Goal: Transaction & Acquisition: Purchase product/service

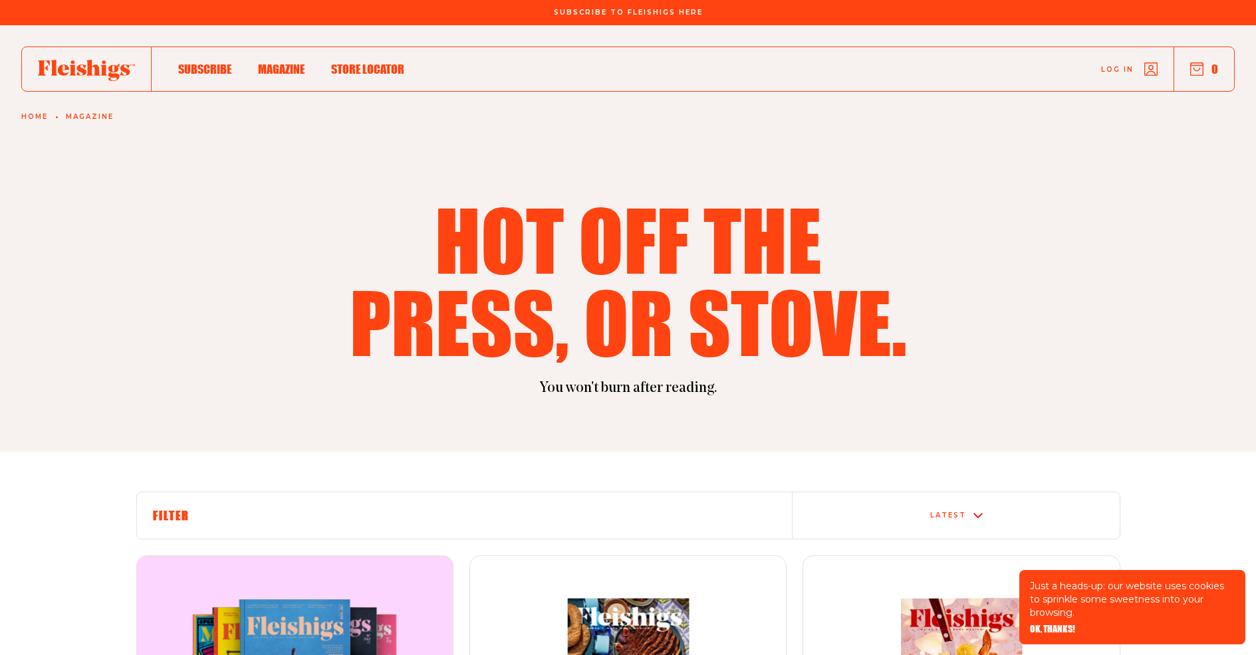
click at [1043, 625] on span "OK, THANKS!" at bounding box center [1052, 620] width 45 height 9
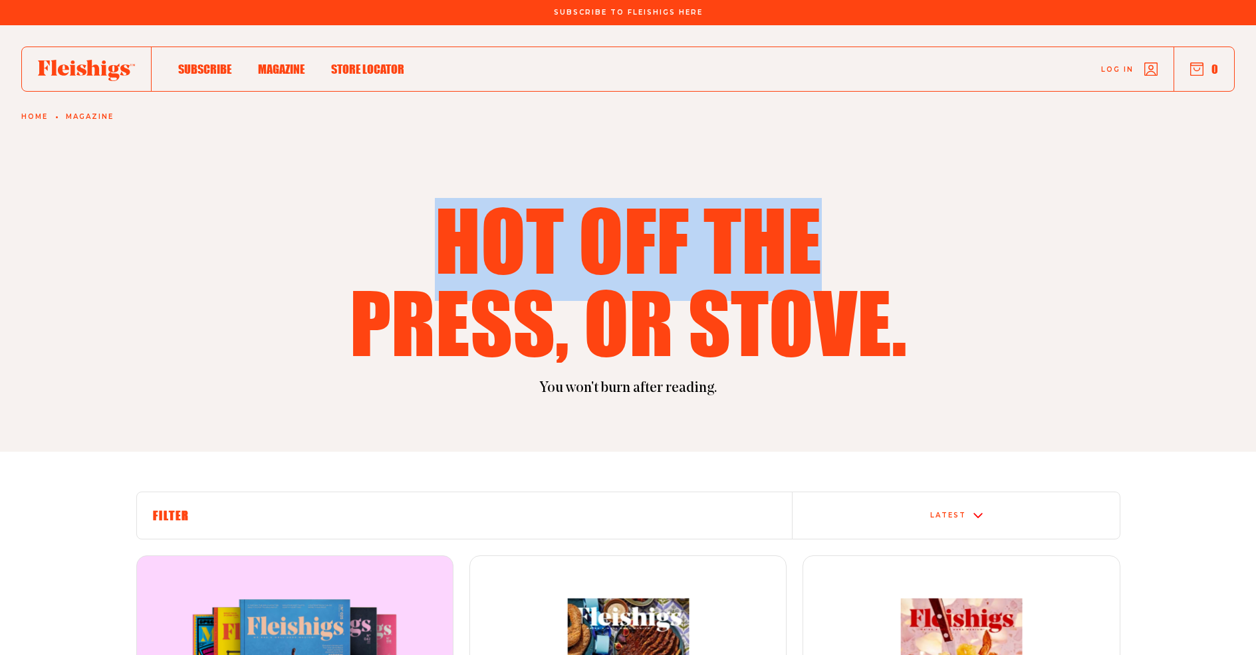
drag, startPoint x: 462, startPoint y: 242, endPoint x: 835, endPoint y: 257, distance: 373.2
click at [832, 257] on h1 "Hot off the press, or stove." at bounding box center [628, 280] width 574 height 165
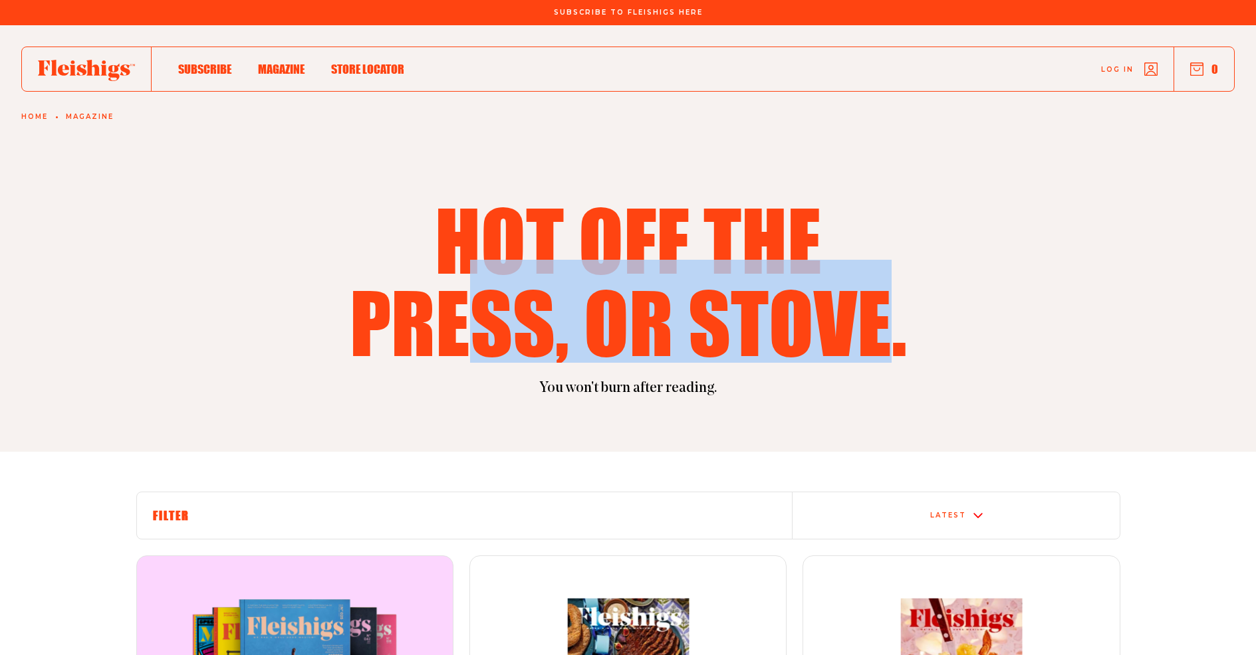
drag, startPoint x: 873, startPoint y: 303, endPoint x: 435, endPoint y: 316, distance: 438.9
click at [435, 316] on h1 "Hot off the press, or stove." at bounding box center [628, 280] width 574 height 165
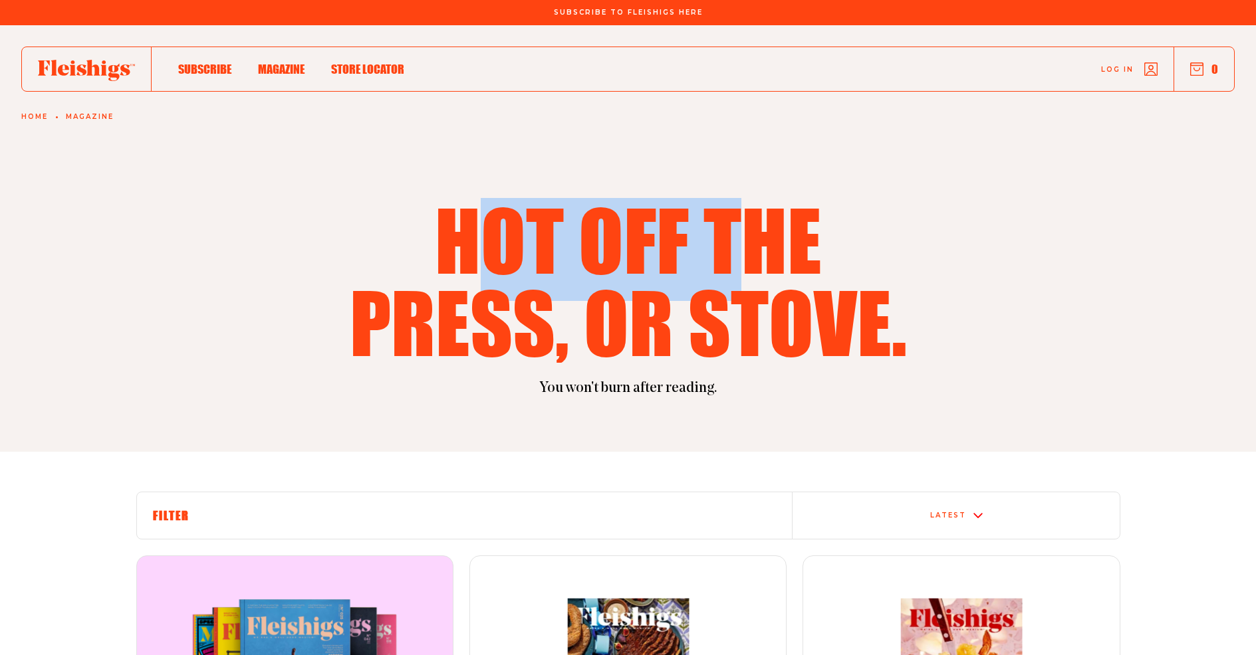
drag, startPoint x: 470, startPoint y: 235, endPoint x: 798, endPoint y: 257, distance: 328.5
click at [792, 257] on h1 "Hot off the press, or stove." at bounding box center [628, 280] width 574 height 165
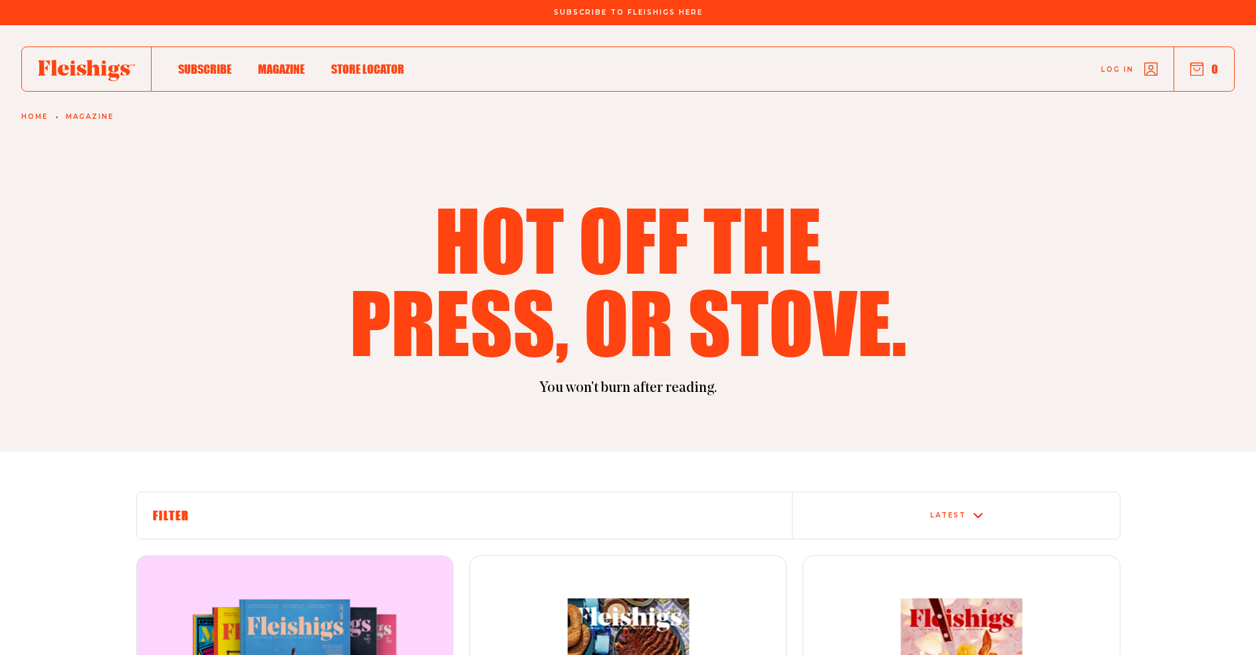
drag, startPoint x: 1066, startPoint y: 328, endPoint x: 1078, endPoint y: 326, distance: 12.1
click at [1073, 330] on div "Hot off the press, or stove." at bounding box center [628, 280] width 984 height 165
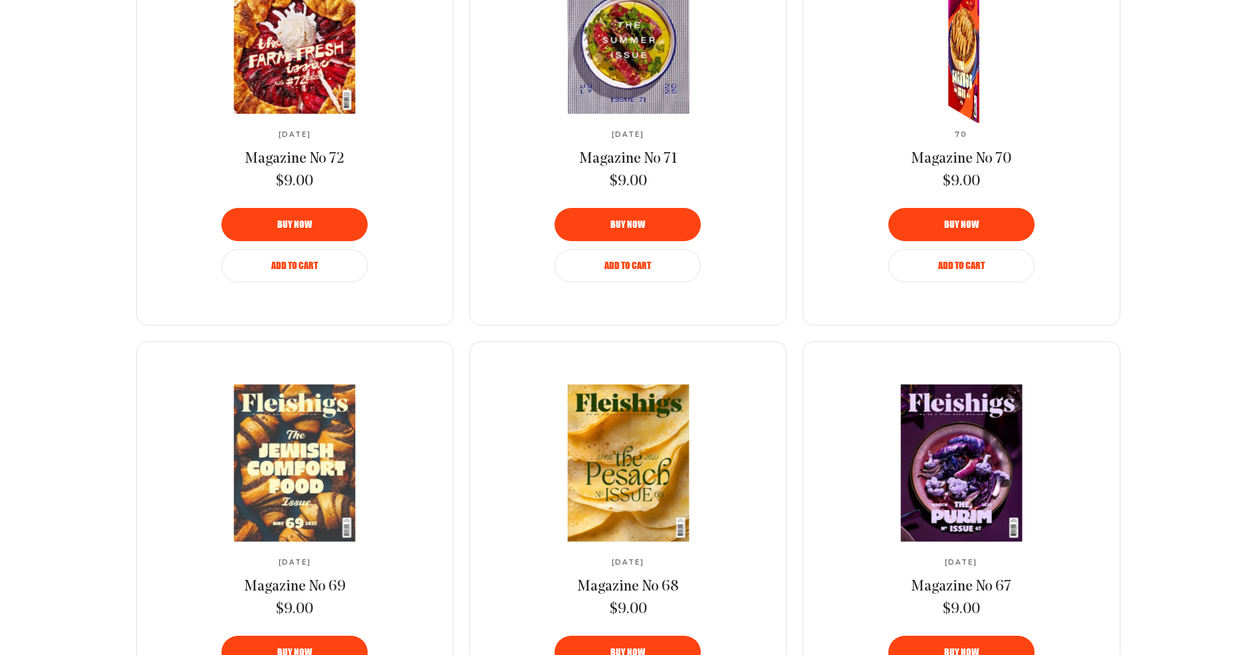
scroll to position [826, 0]
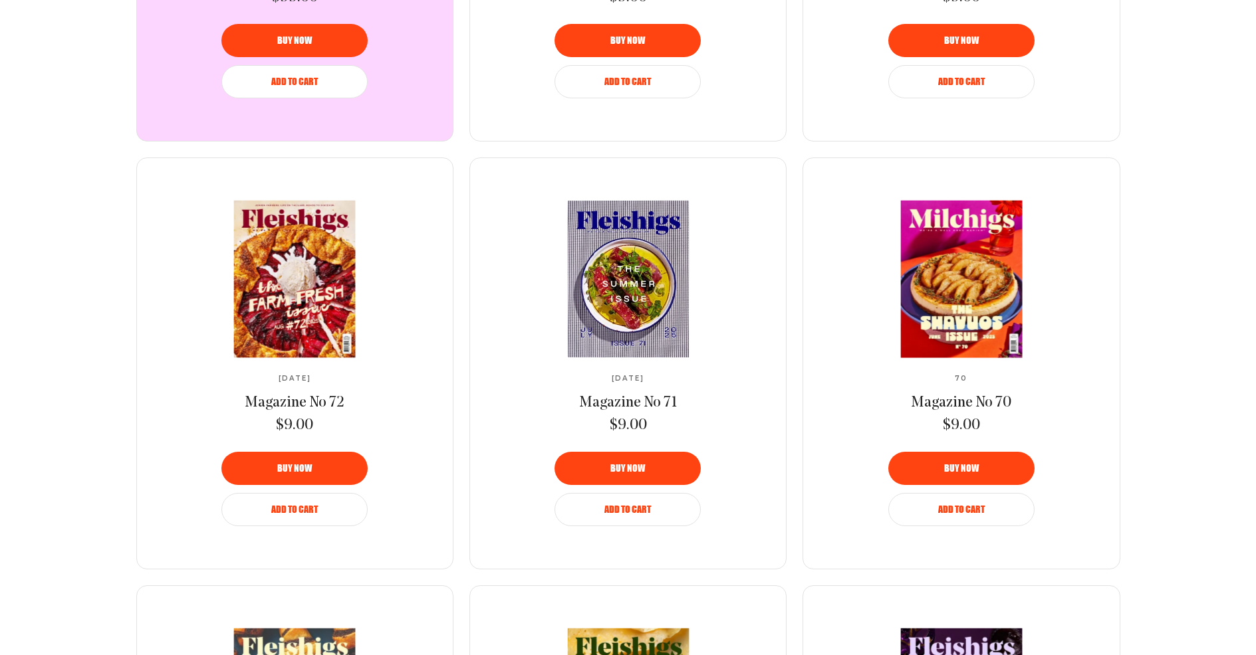
click at [642, 269] on img at bounding box center [628, 279] width 222 height 157
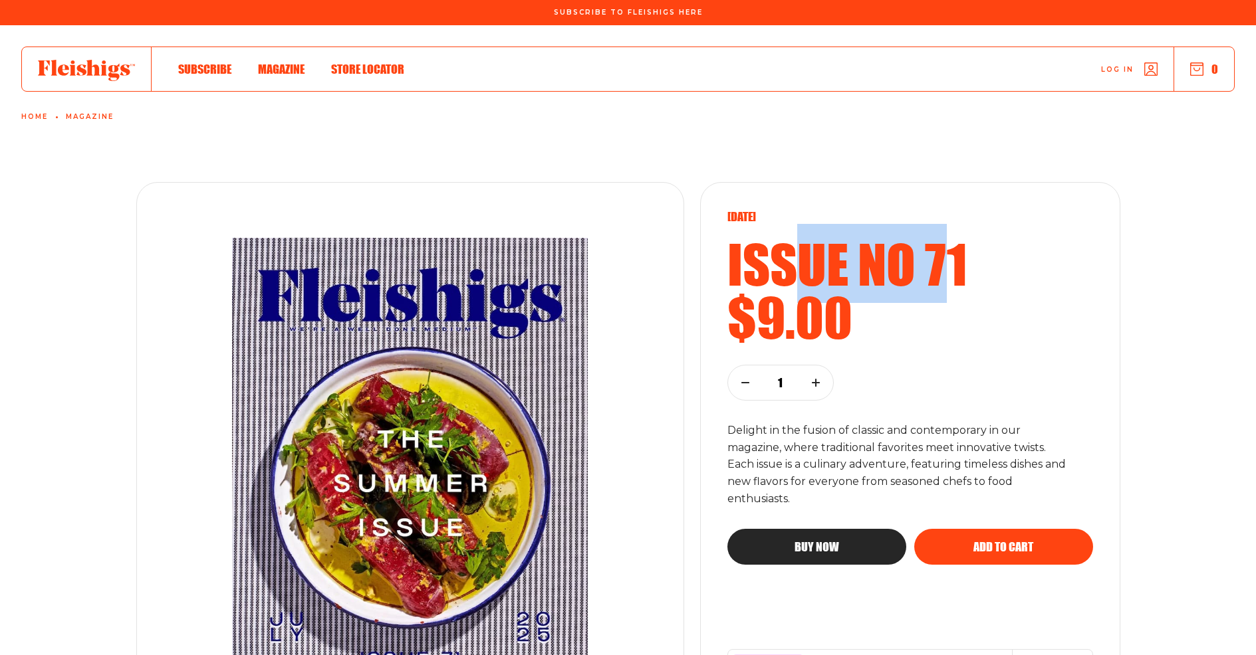
drag, startPoint x: 953, startPoint y: 245, endPoint x: 776, endPoint y: 242, distance: 177.5
click at [778, 242] on h2 "Issue no 71" at bounding box center [910, 263] width 366 height 53
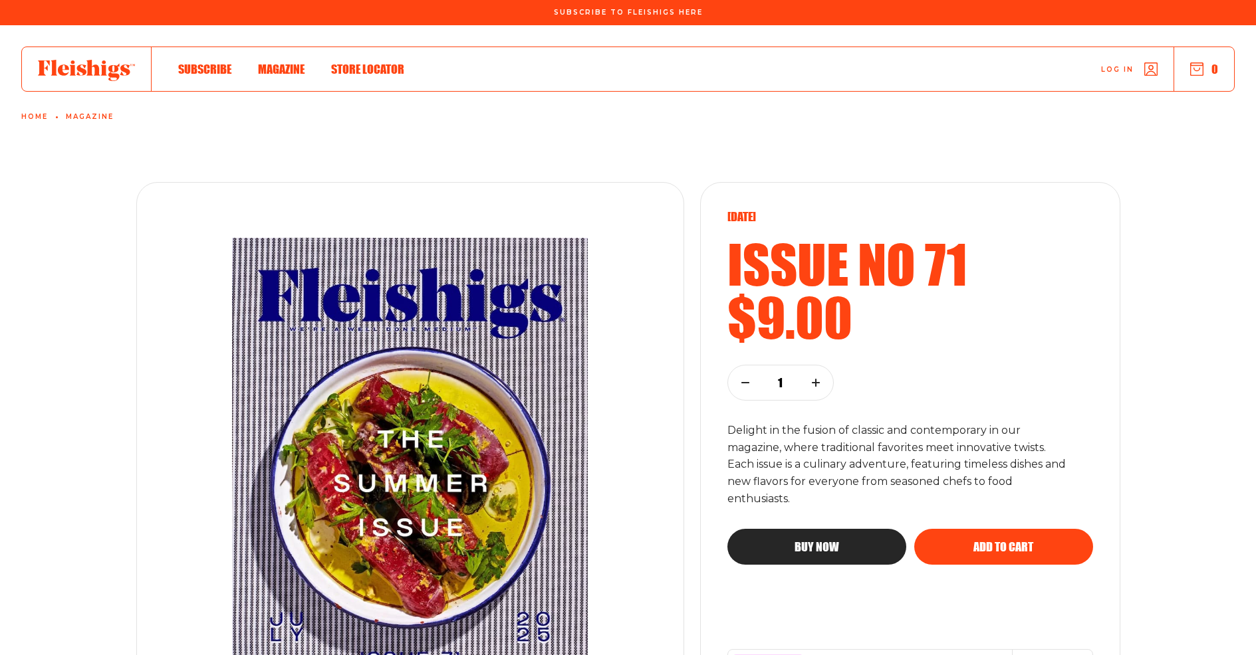
drag, startPoint x: 772, startPoint y: 245, endPoint x: 752, endPoint y: 254, distance: 22.0
click at [765, 246] on h2 "Issue no 71" at bounding box center [910, 263] width 366 height 53
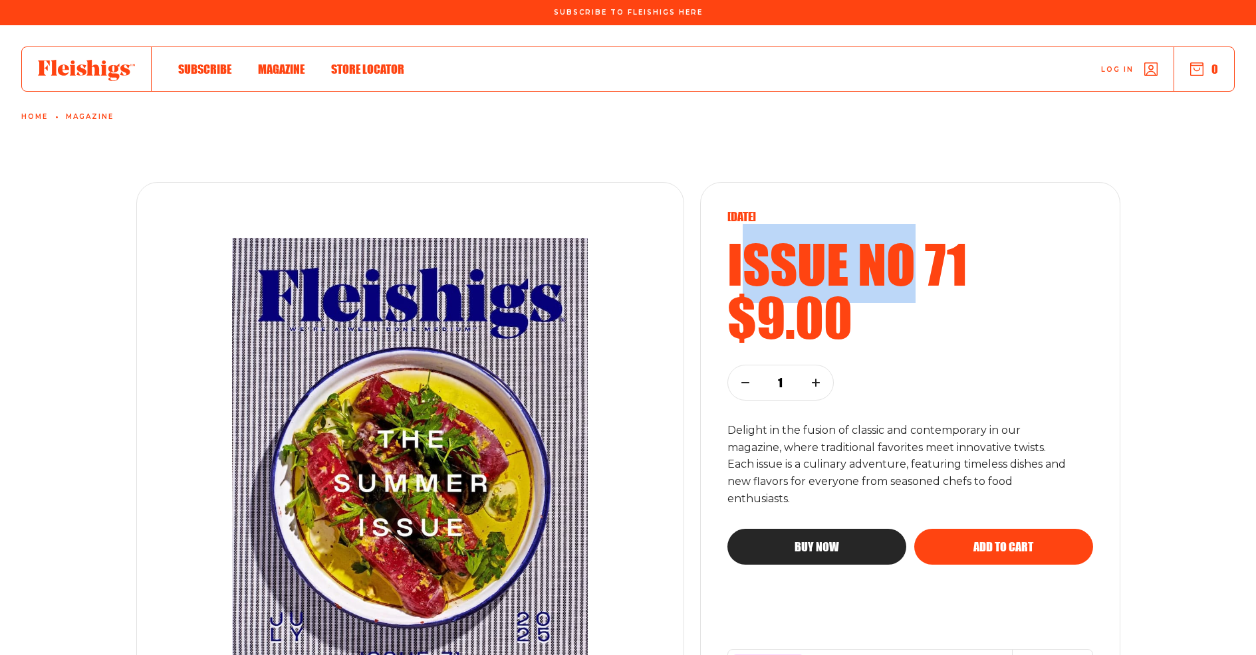
drag, startPoint x: 852, startPoint y: 262, endPoint x: 924, endPoint y: 263, distance: 71.8
click at [921, 263] on h2 "Issue no 71" at bounding box center [910, 263] width 366 height 53
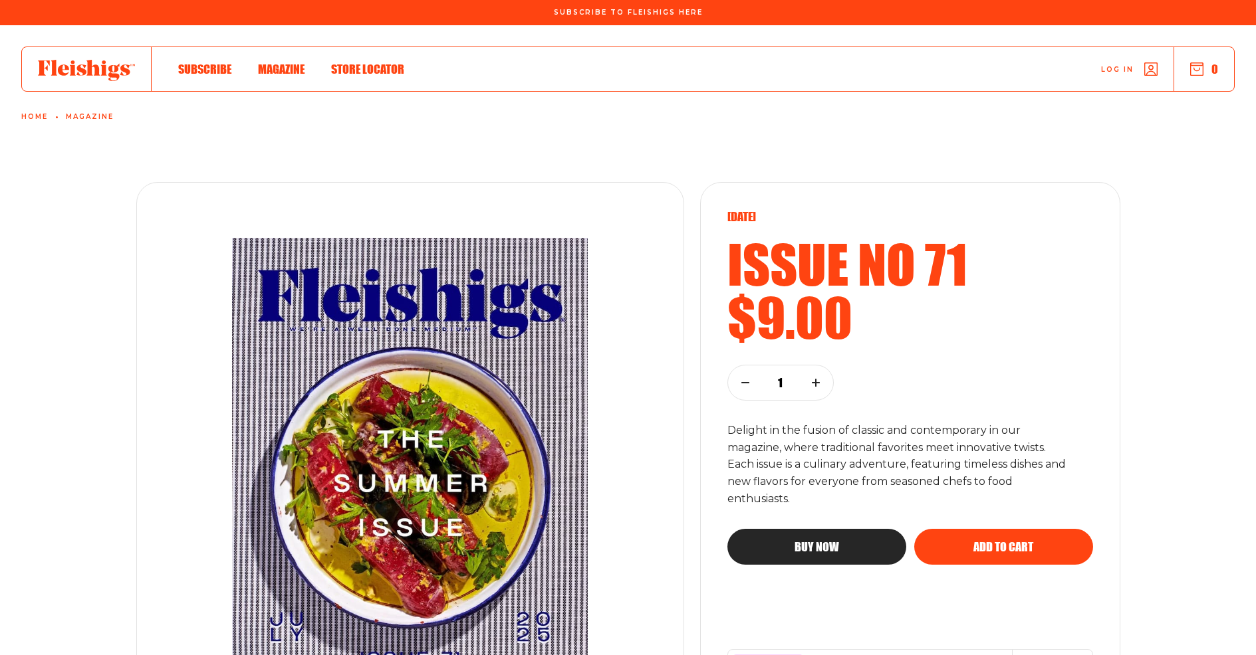
click at [947, 259] on h2 "Issue no 71" at bounding box center [910, 263] width 366 height 53
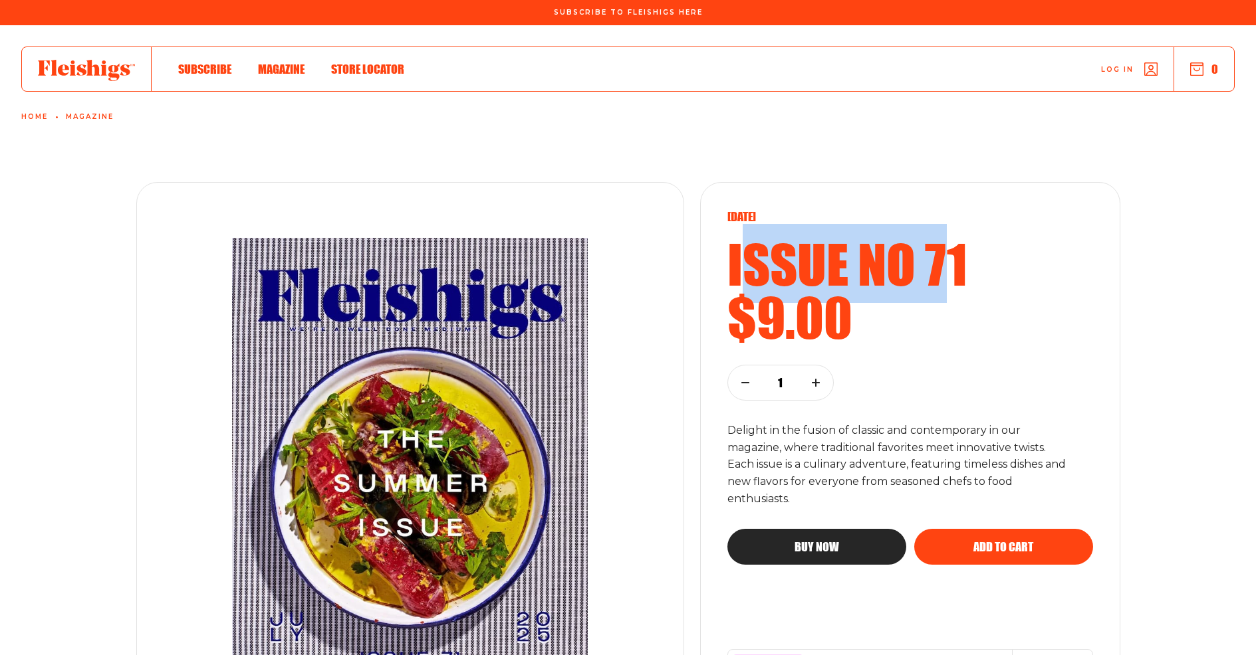
drag, startPoint x: 842, startPoint y: 258, endPoint x: 746, endPoint y: 255, distance: 96.4
click at [747, 255] on h2 "Issue no 71" at bounding box center [910, 263] width 366 height 53
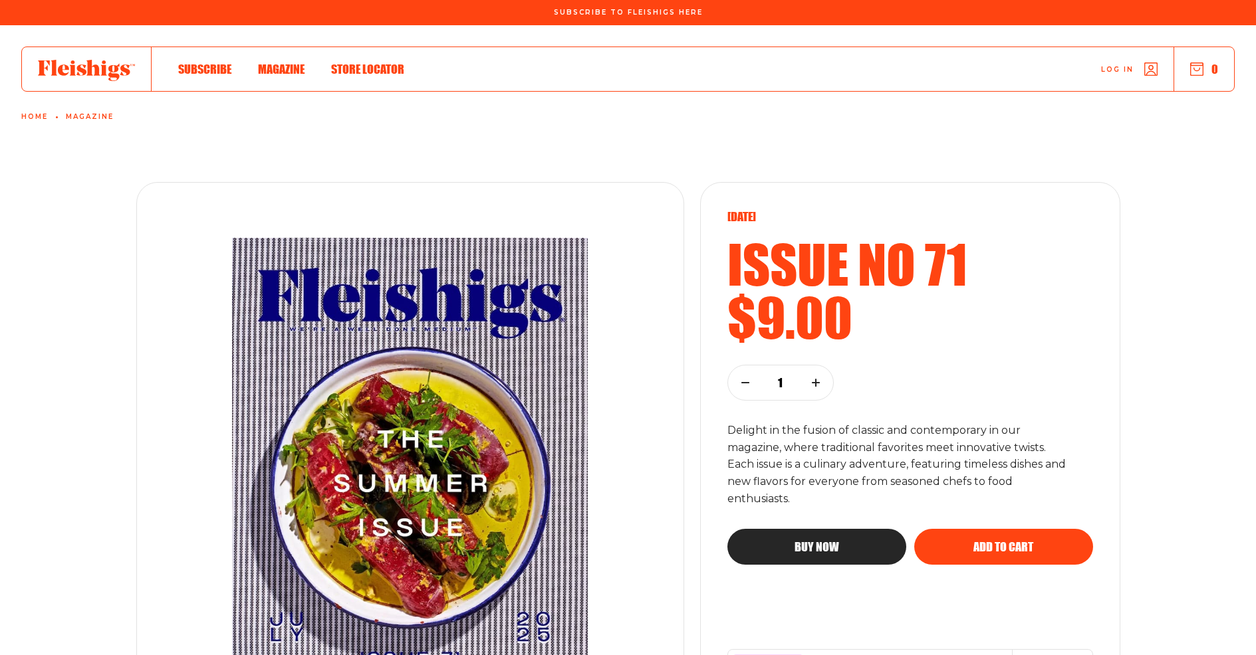
drag, startPoint x: 744, startPoint y: 253, endPoint x: 729, endPoint y: 251, distance: 15.4
click at [744, 253] on h2 "Issue no 71" at bounding box center [910, 263] width 366 height 53
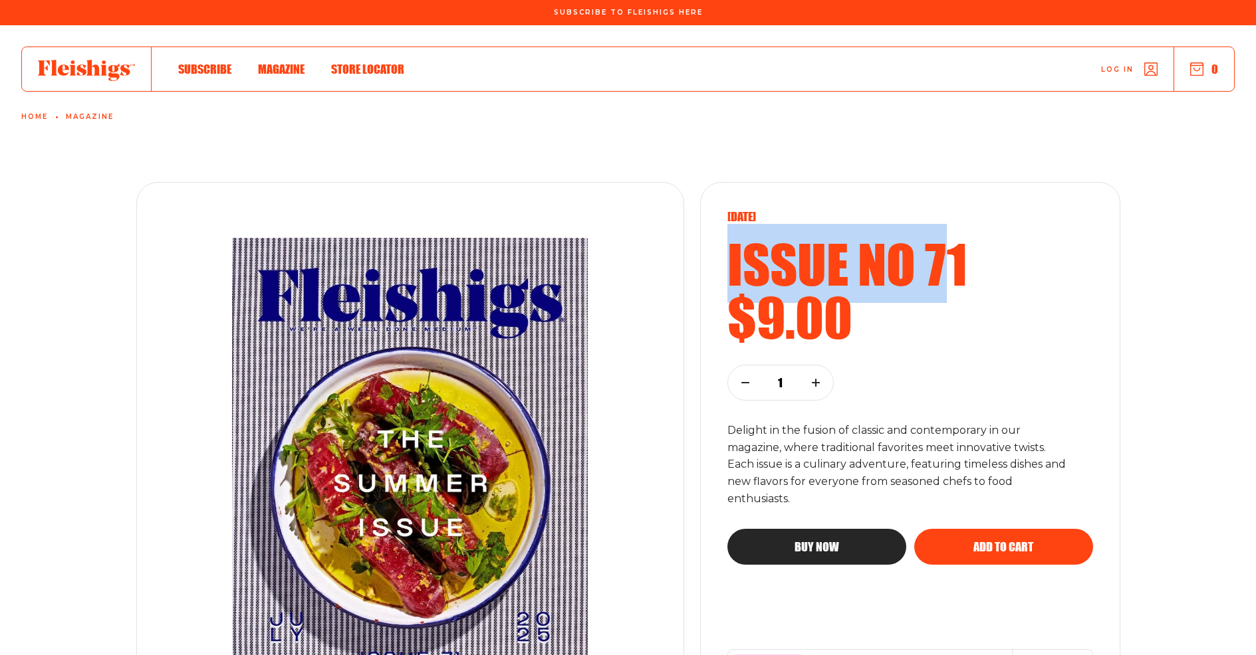
drag, startPoint x: 729, startPoint y: 251, endPoint x: 948, endPoint y: 261, distance: 218.9
click at [948, 261] on h2 "Issue no 71" at bounding box center [910, 263] width 366 height 53
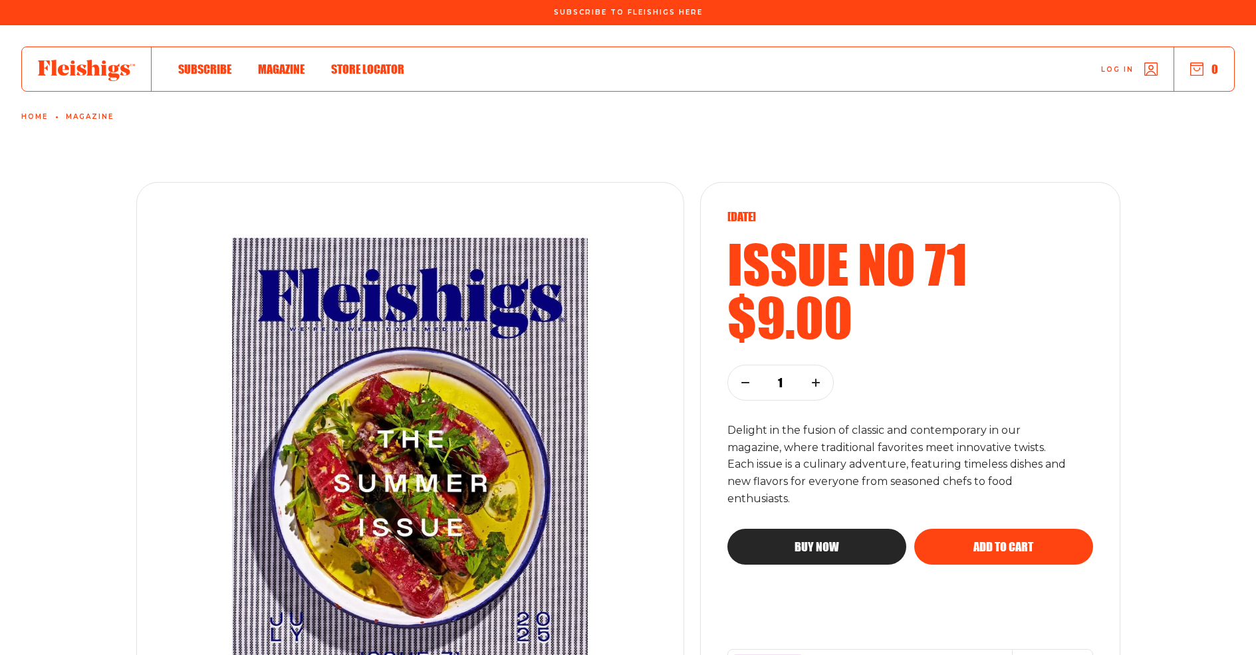
drag, startPoint x: 1104, startPoint y: 231, endPoint x: 1114, endPoint y: 231, distance: 10.0
click at [1104, 231] on div "[DATE] Issue no 71 $9.00 1 Delight in the fusion of classic and contemporary in…" at bounding box center [910, 469] width 420 height 574
